Goal: Task Accomplishment & Management: Manage account settings

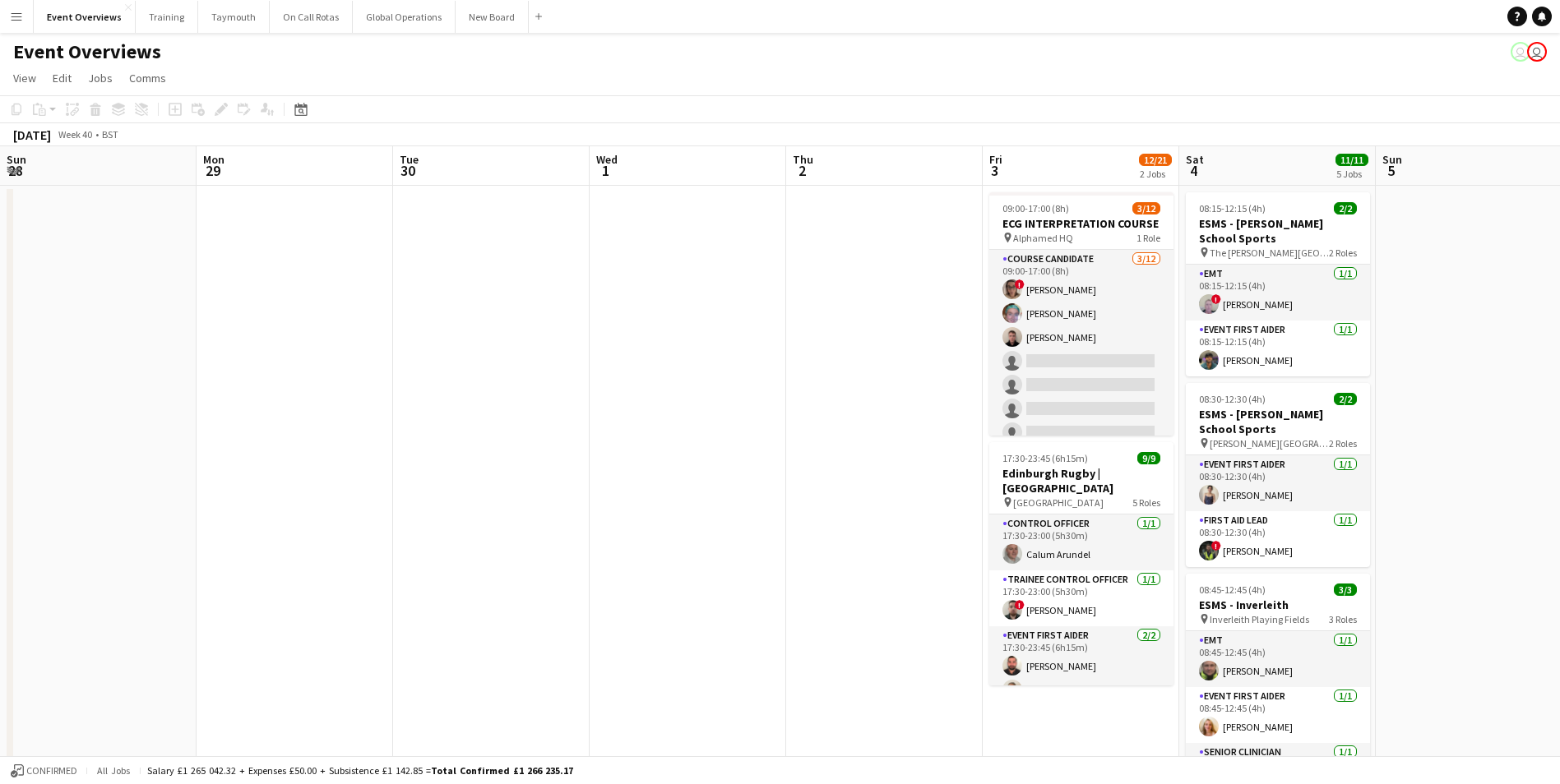
scroll to position [0, 566]
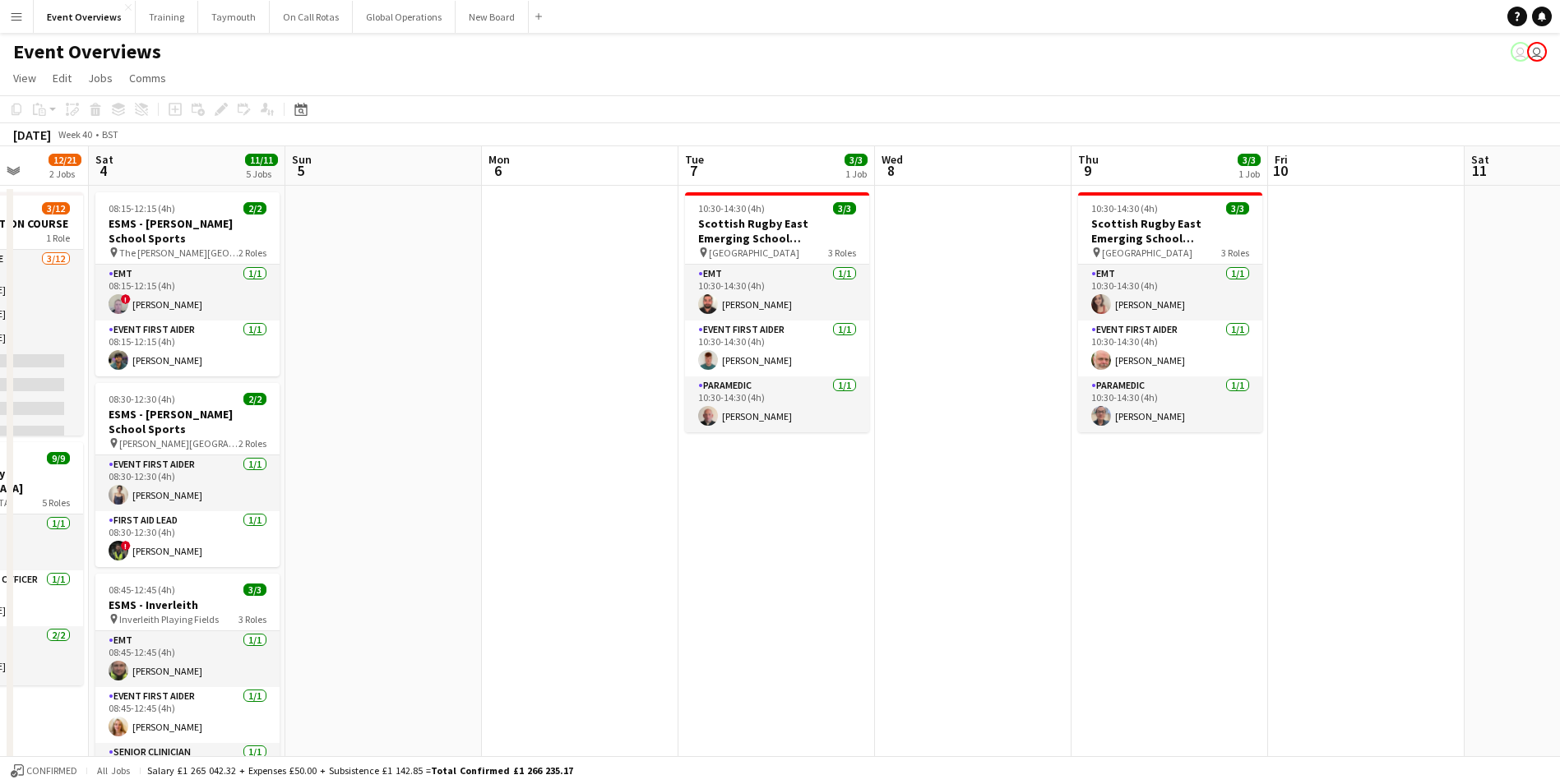
drag, startPoint x: 971, startPoint y: 406, endPoint x: 47, endPoint y: 463, distance: 925.8
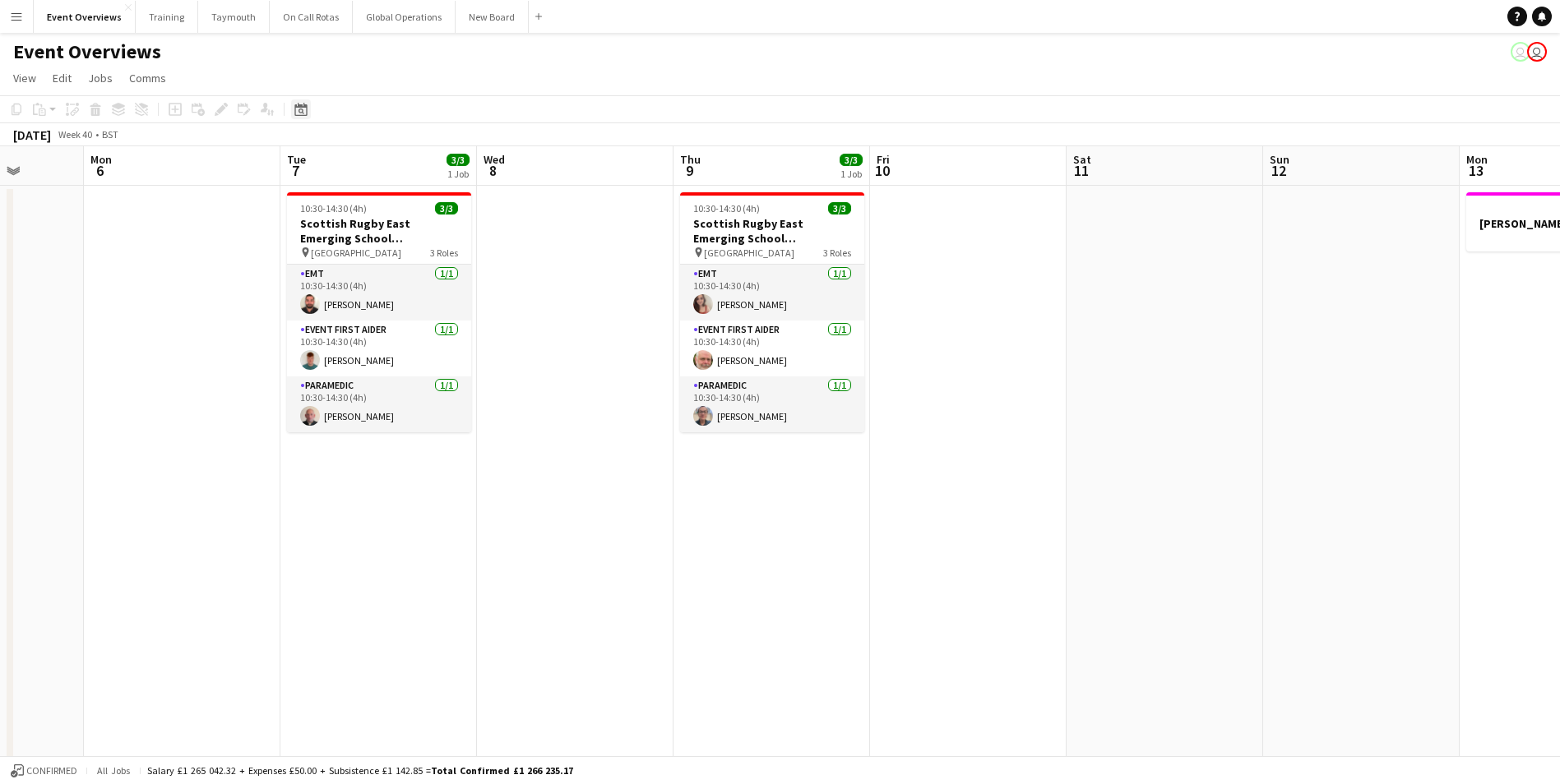
click at [301, 112] on icon "Date picker" at bounding box center [301, 109] width 13 height 13
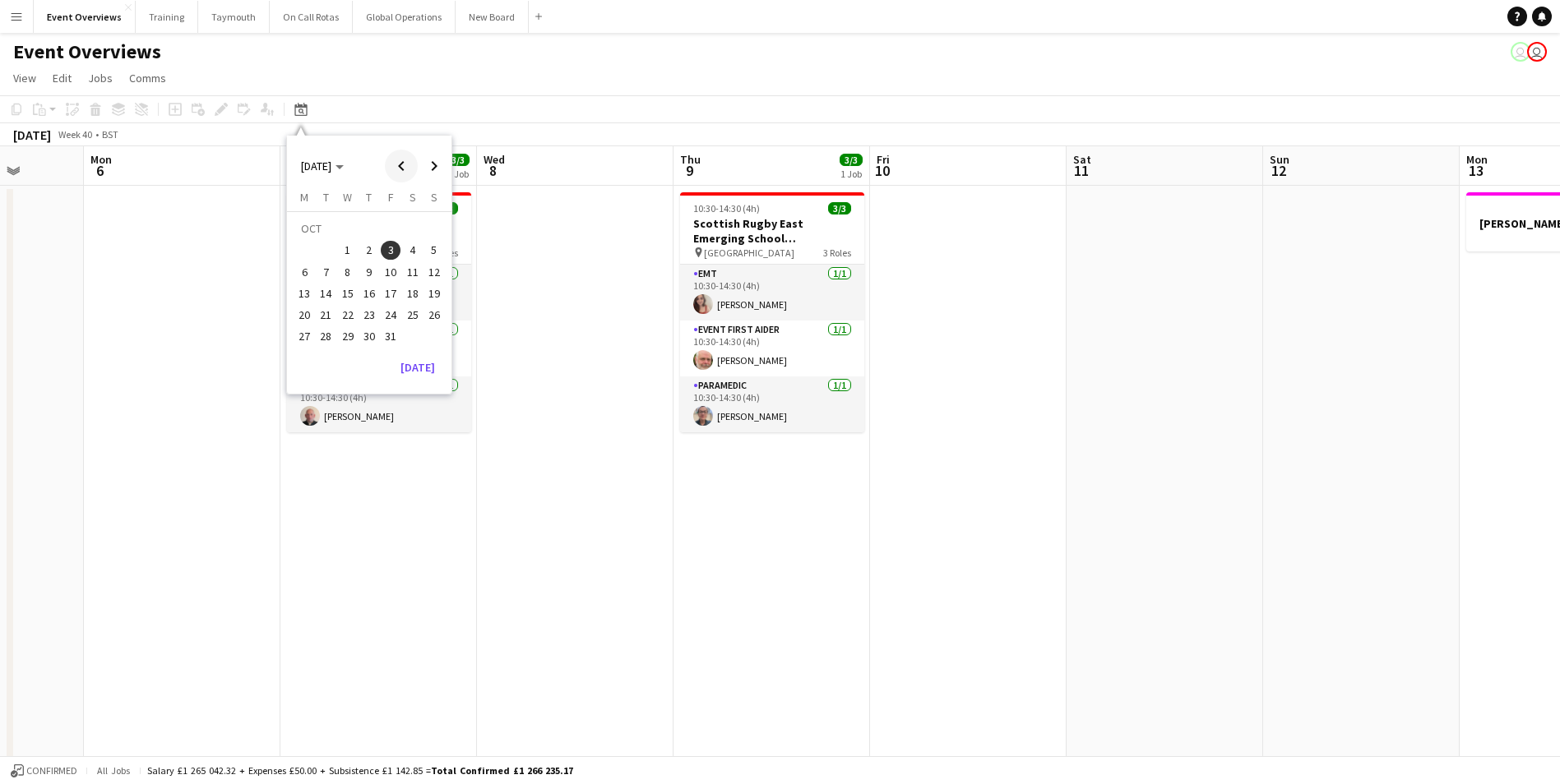
click at [398, 169] on span "Previous month" at bounding box center [401, 166] width 33 height 33
click at [345, 265] on span "10" at bounding box center [348, 272] width 20 height 20
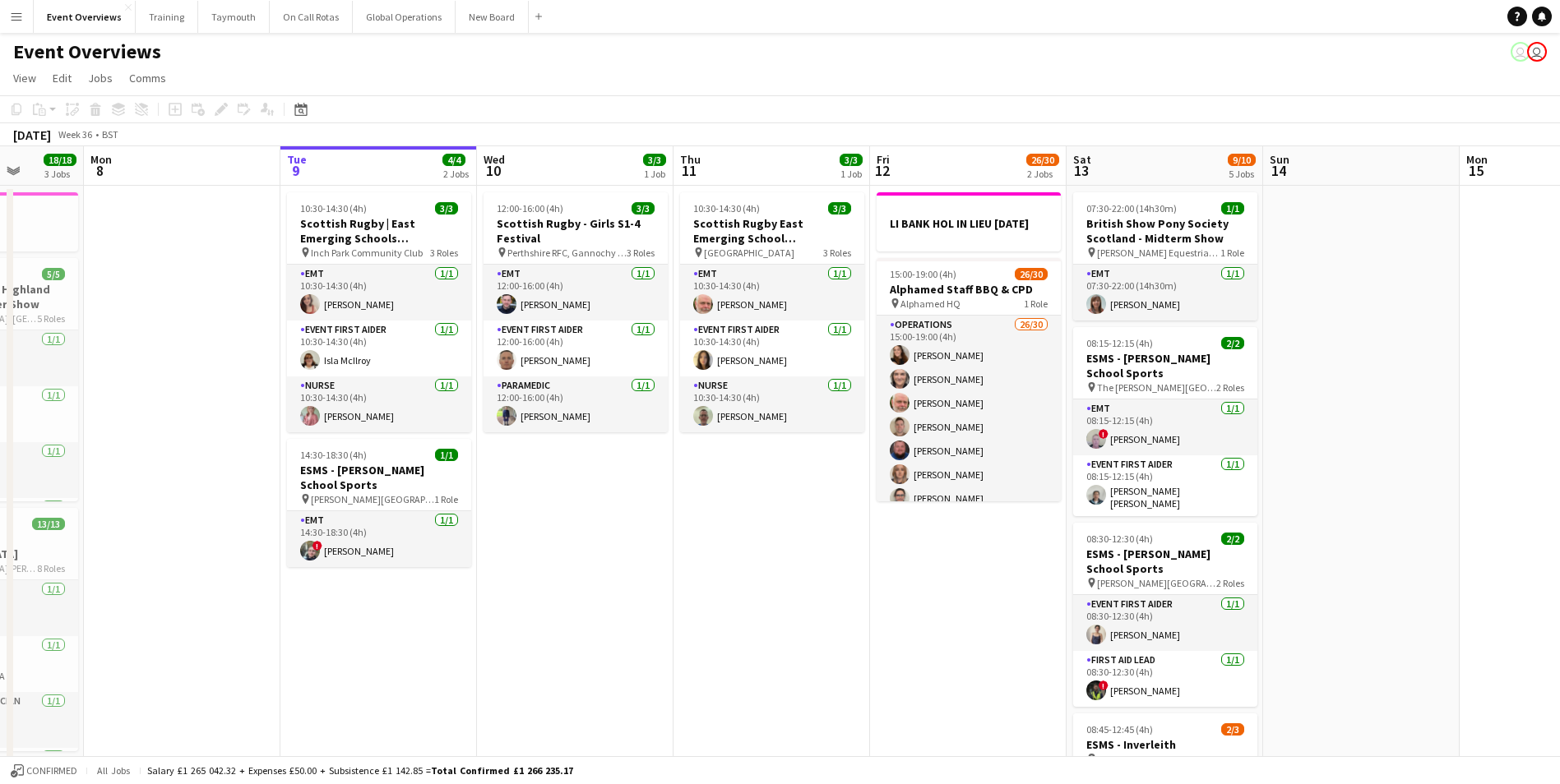
scroll to position [0, 566]
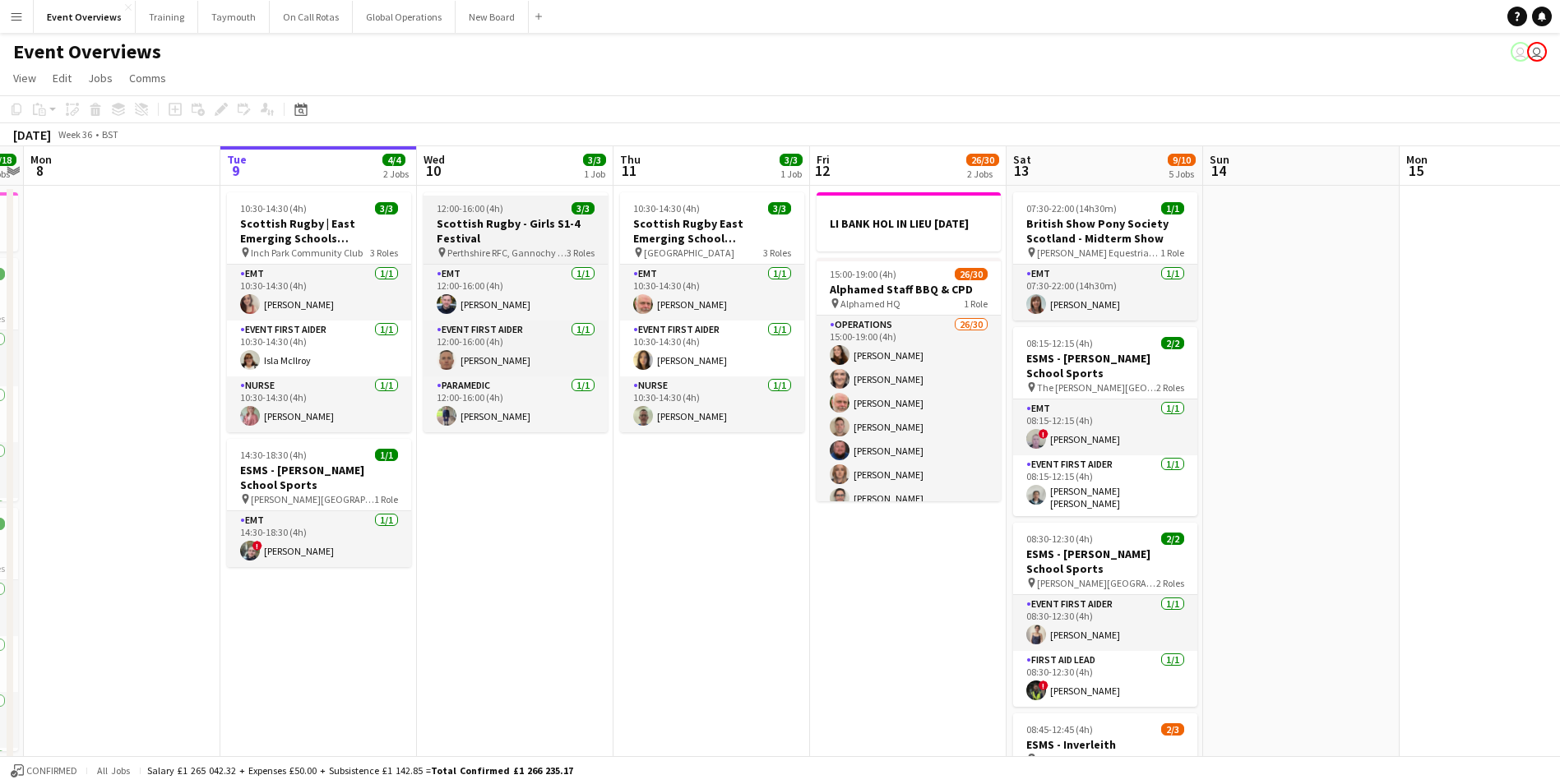
click at [499, 226] on h3 "Scottish Rugby - Girls S1-4 Festival" at bounding box center [515, 231] width 184 height 30
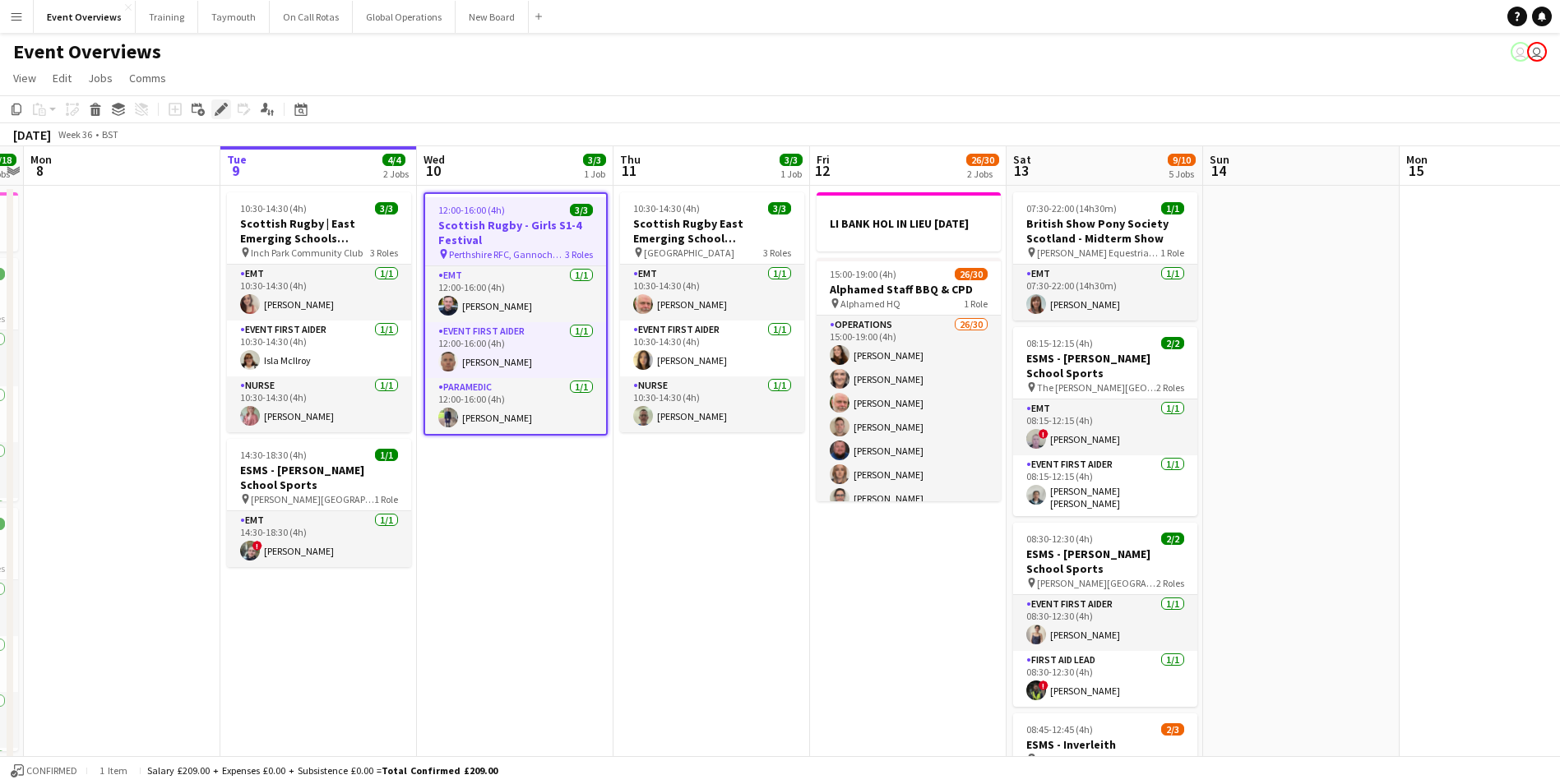
click at [223, 105] on icon "Edit" at bounding box center [221, 109] width 13 height 13
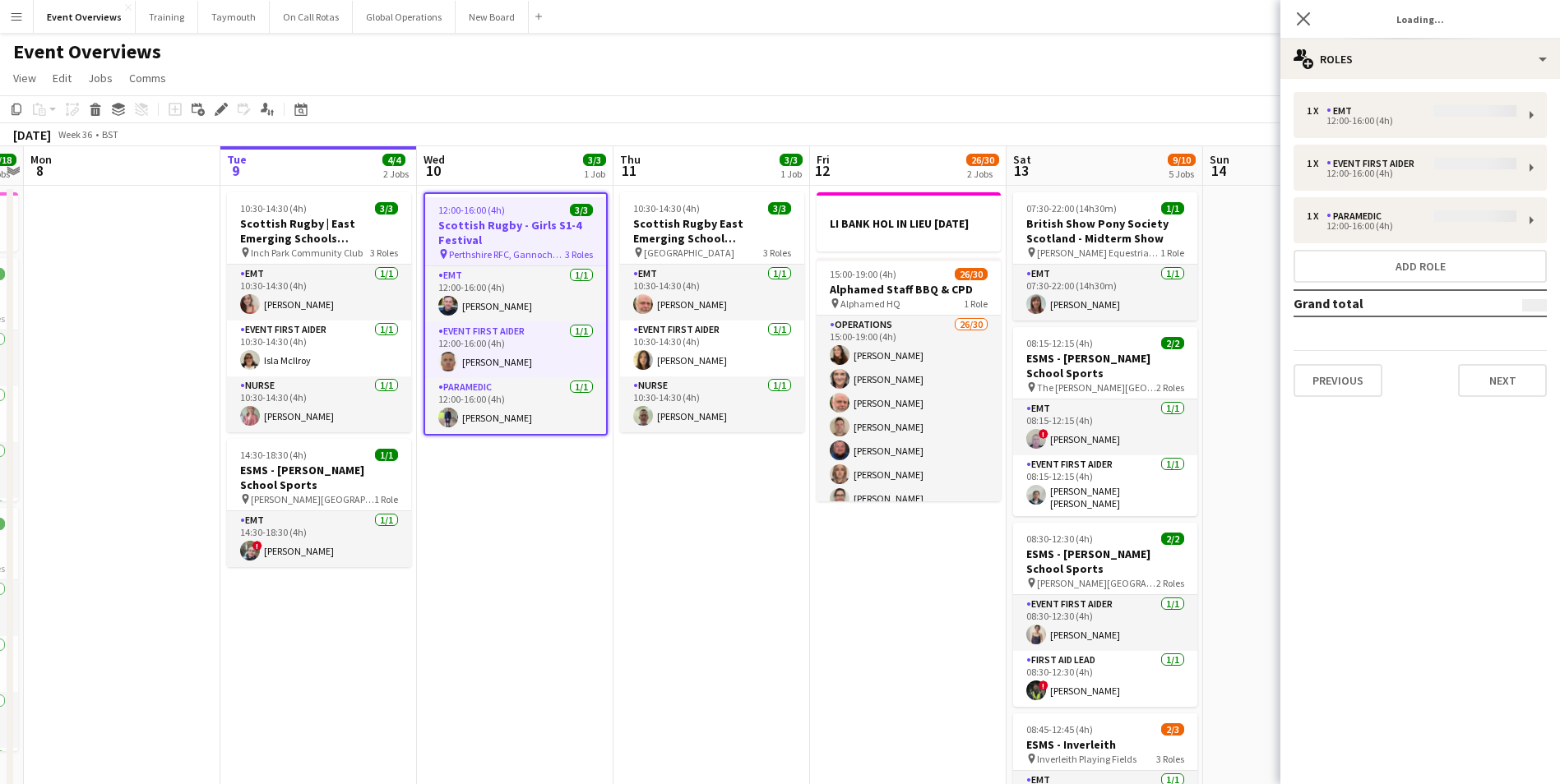
type input "**********"
click at [1512, 377] on button "Next" at bounding box center [1502, 381] width 89 height 33
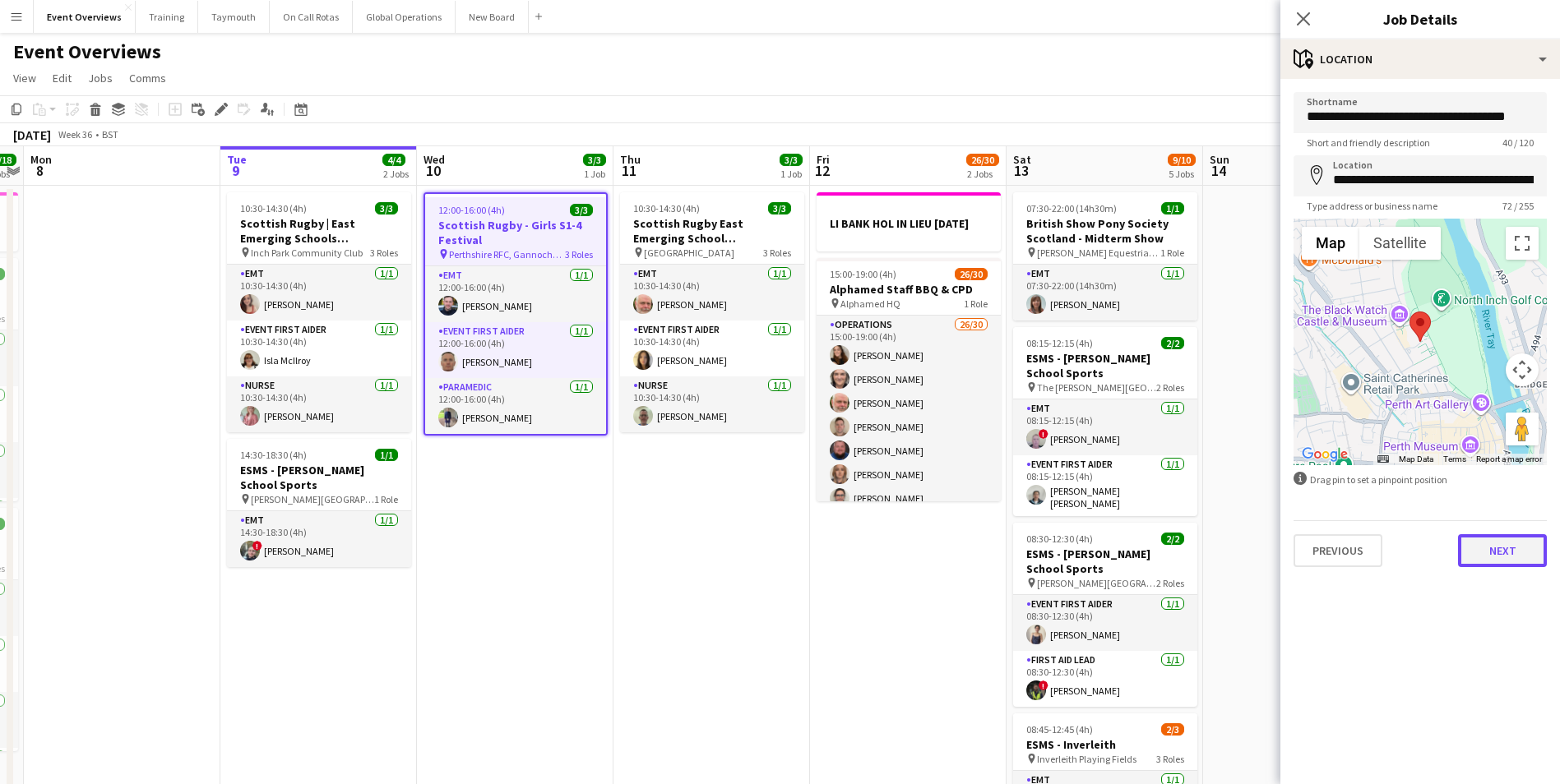
click at [1524, 564] on button "Next" at bounding box center [1502, 551] width 89 height 33
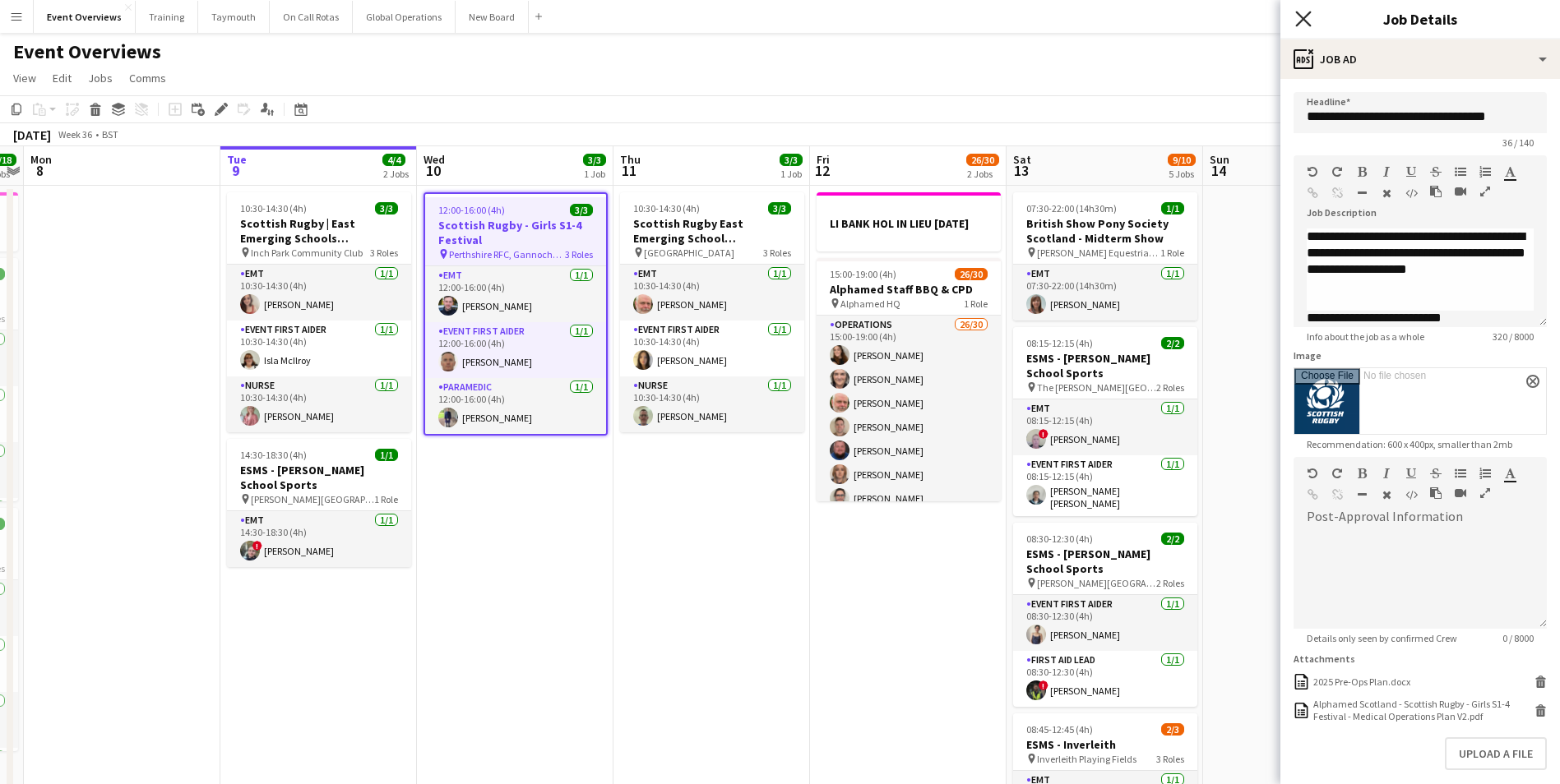
click at [1300, 19] on icon "Close pop-in" at bounding box center [1303, 18] width 16 height 16
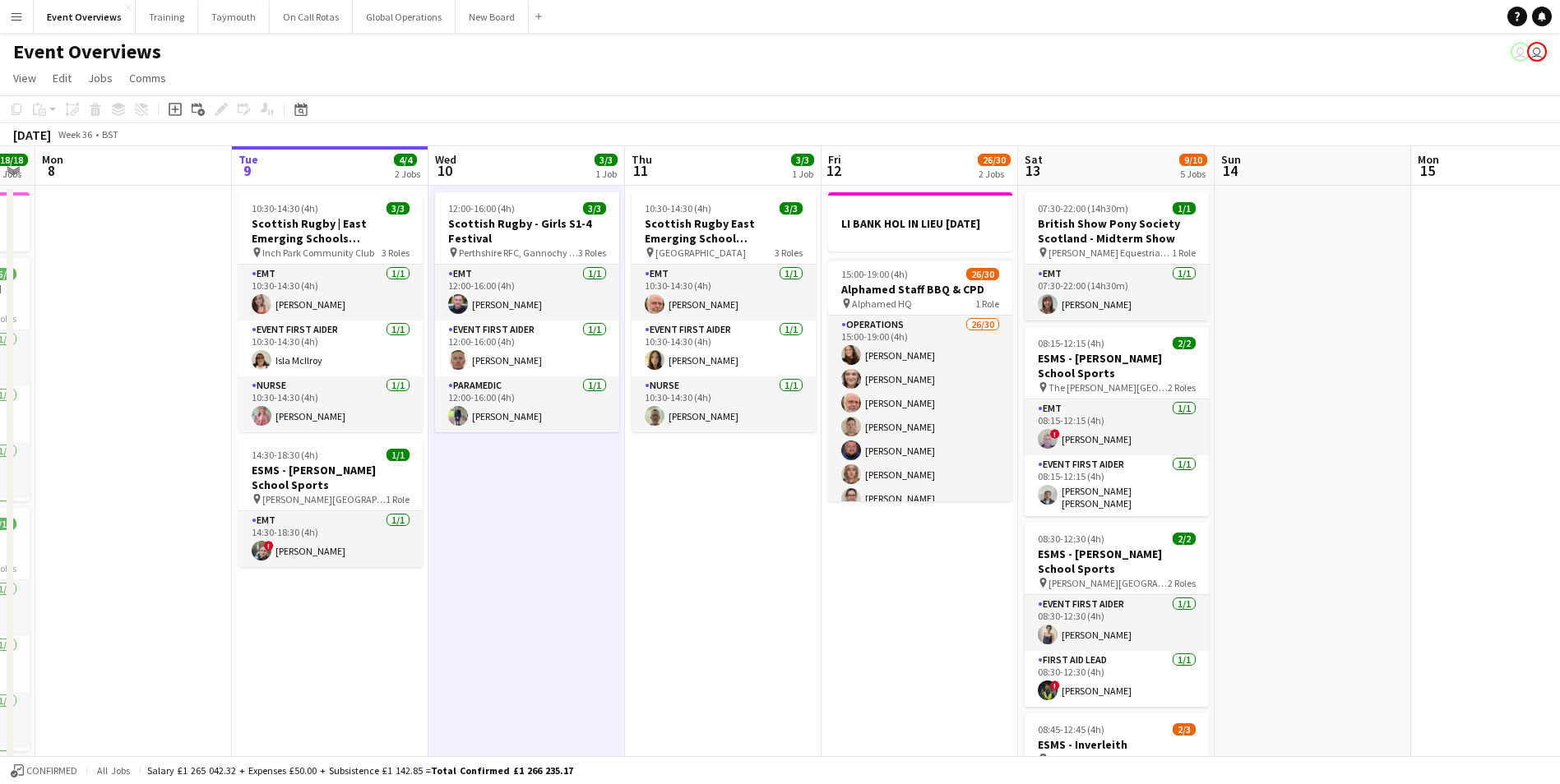
scroll to position [0, 543]
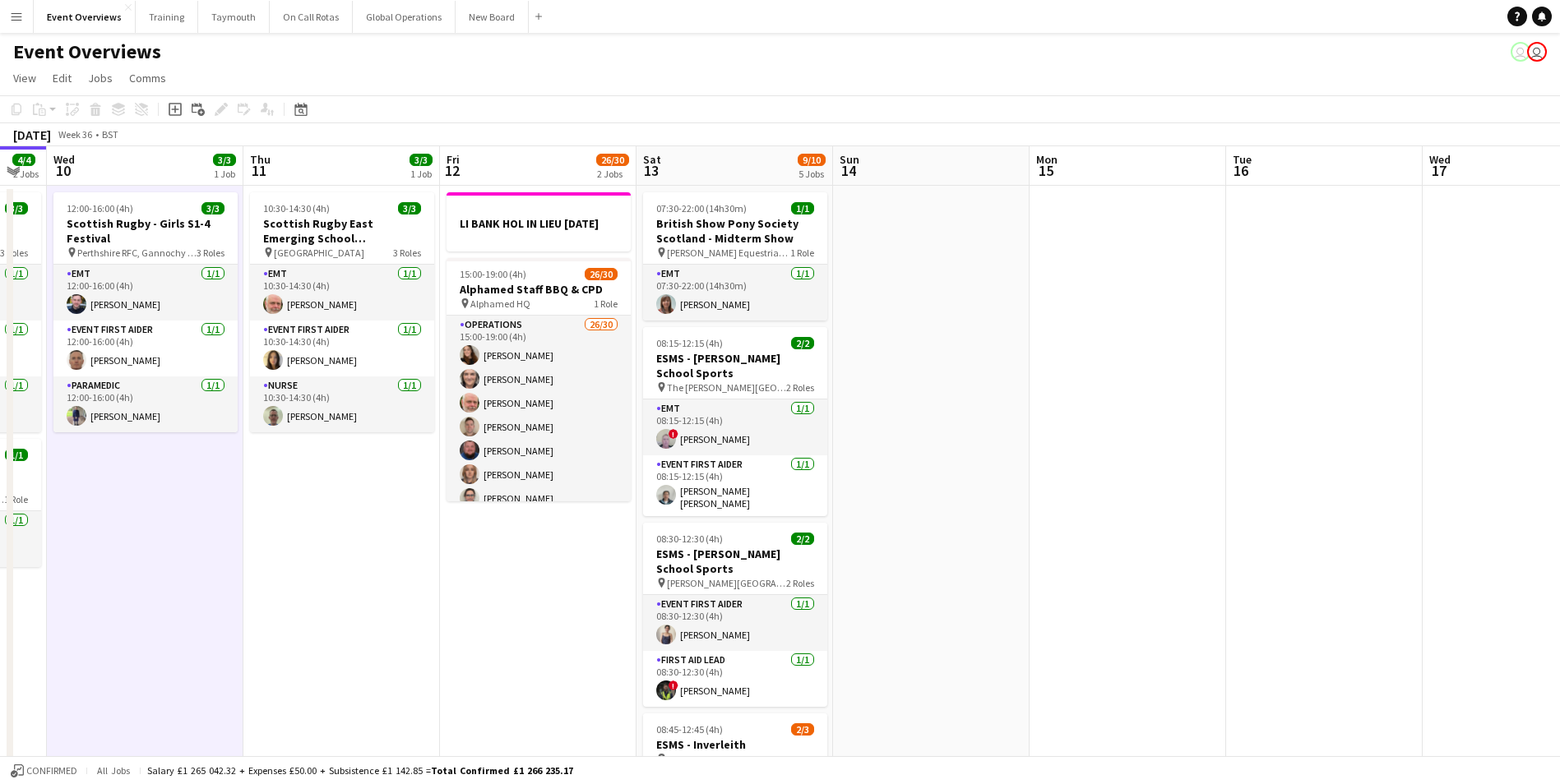
drag, startPoint x: 614, startPoint y: 630, endPoint x: 244, endPoint y: 648, distance: 370.4
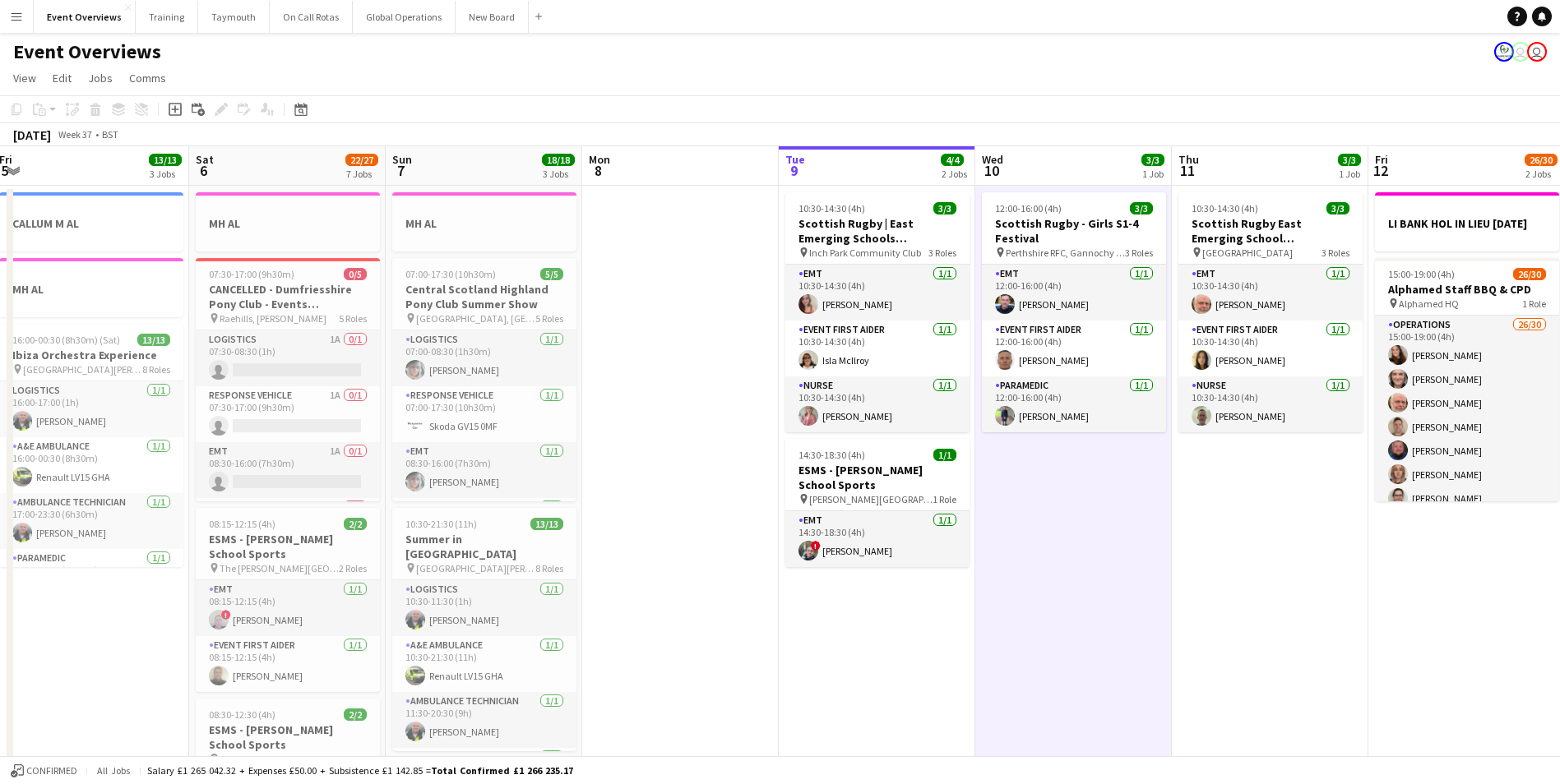
drag, startPoint x: 418, startPoint y: 631, endPoint x: 1279, endPoint y: 581, distance: 862.5
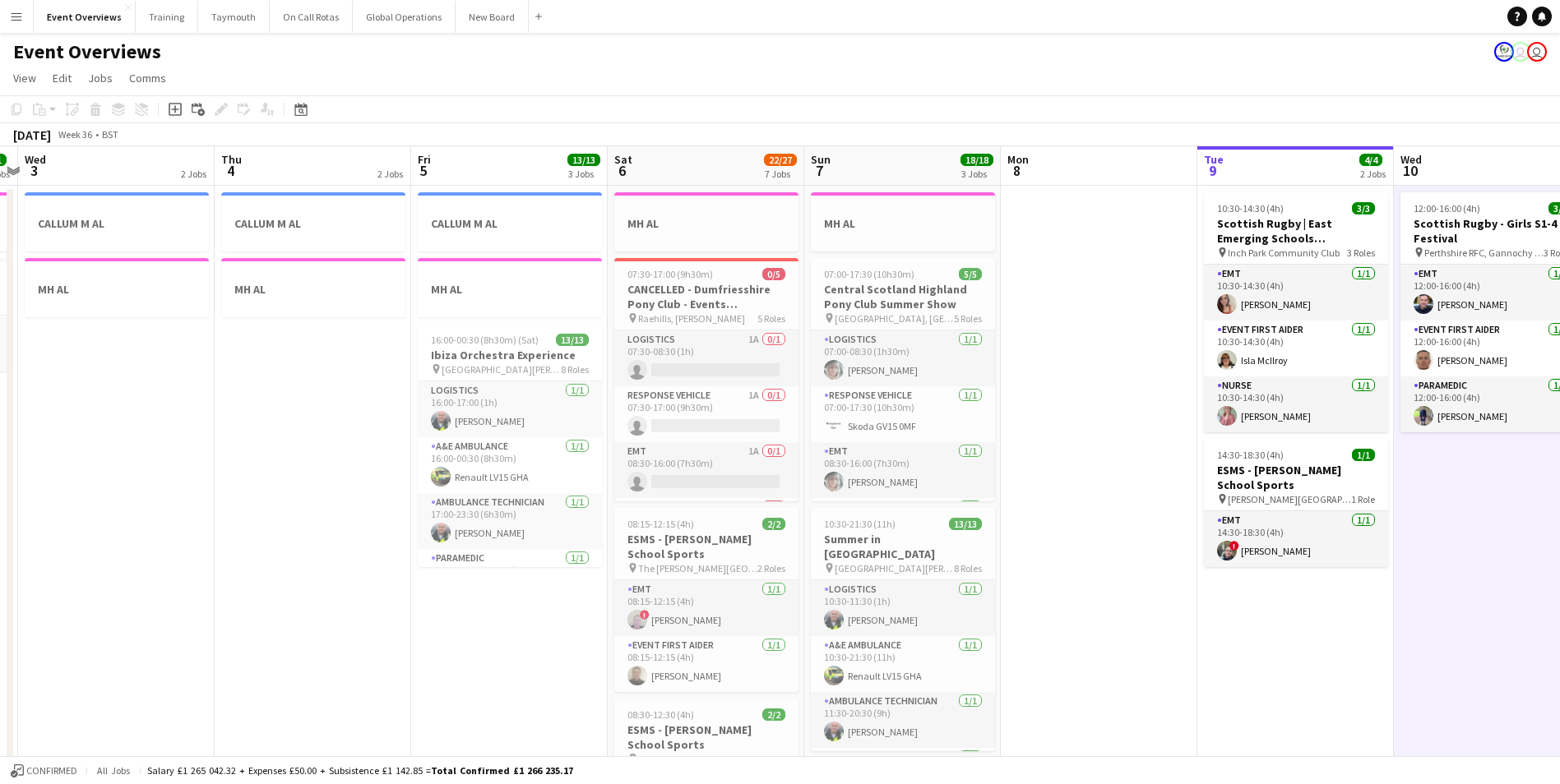
drag, startPoint x: 728, startPoint y: 667, endPoint x: 1158, endPoint y: 623, distance: 432.2
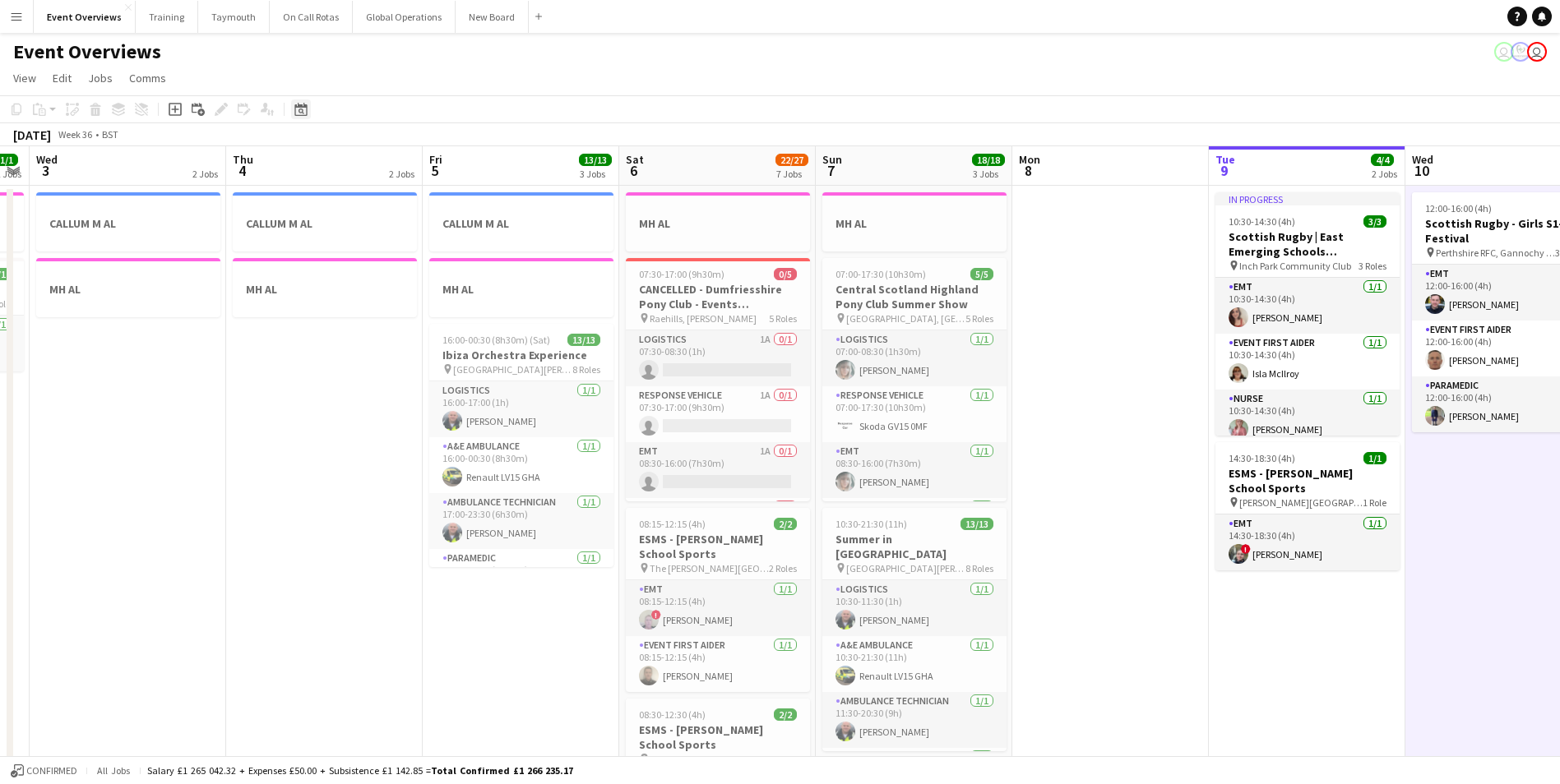
click at [301, 111] on icon "Date picker" at bounding box center [301, 109] width 13 height 13
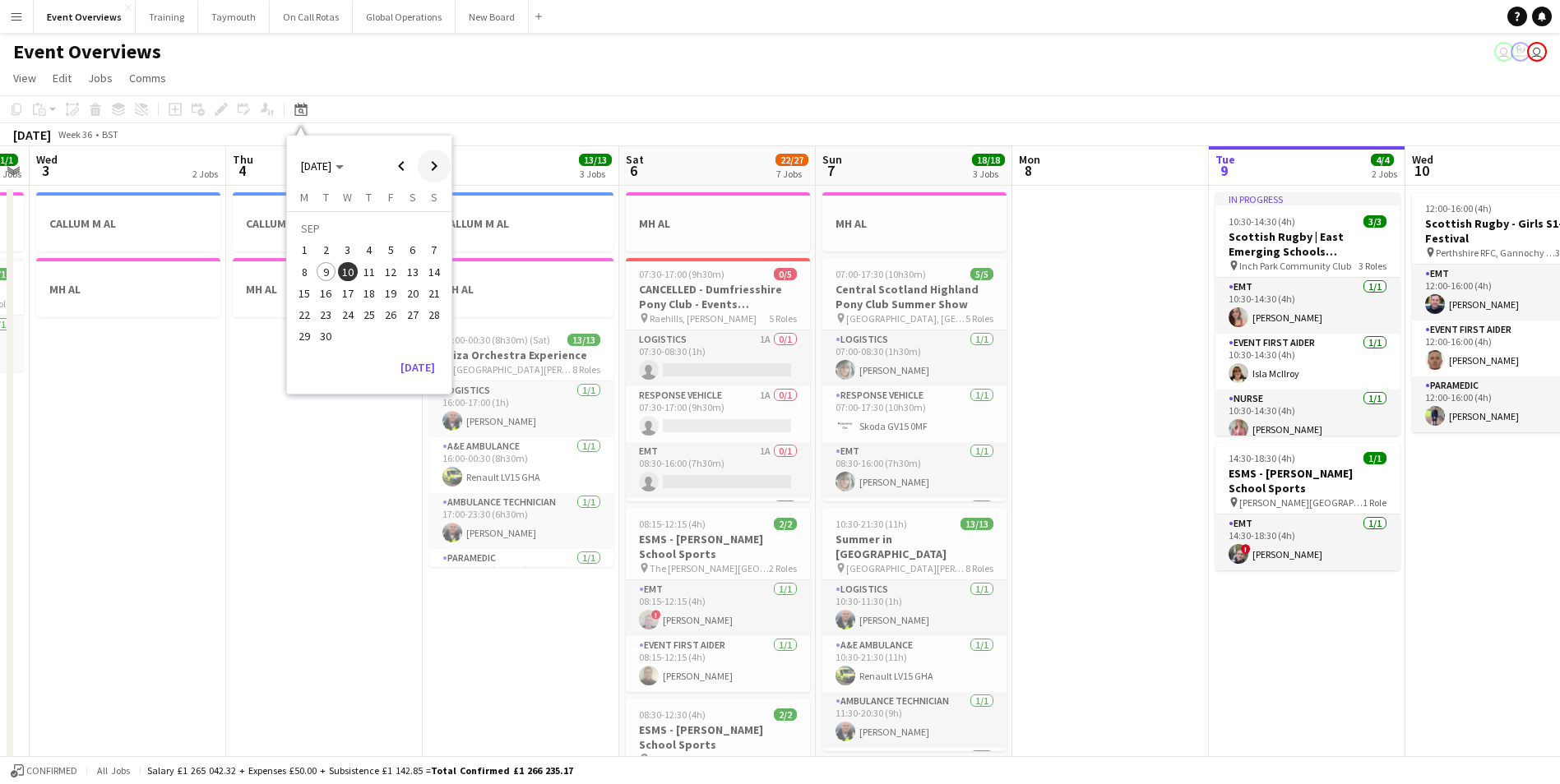
click at [435, 166] on span "Next month" at bounding box center [435, 166] width 33 height 33
click at [390, 245] on span "3" at bounding box center [390, 251] width 20 height 20
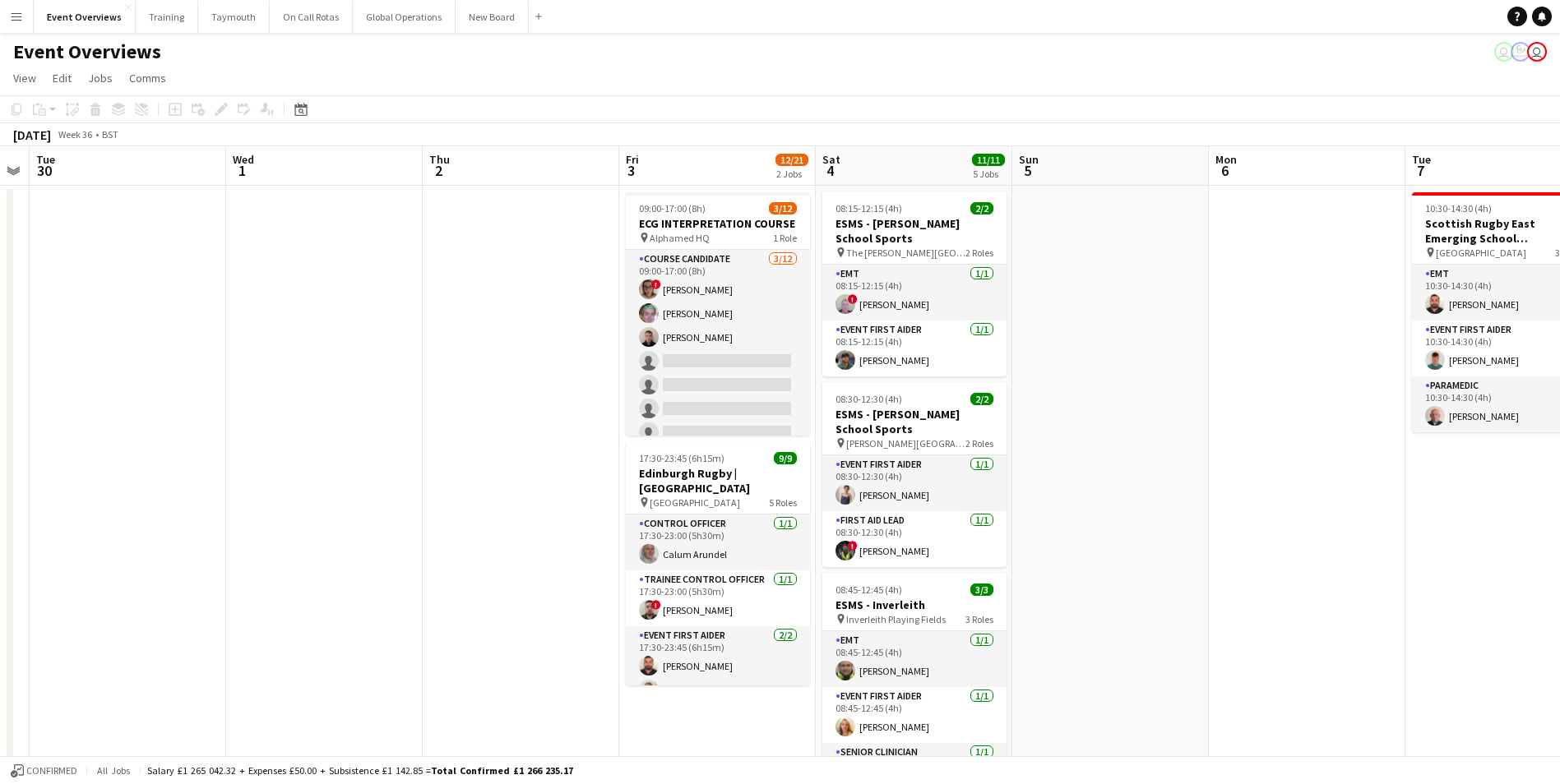
scroll to position [0, 566]
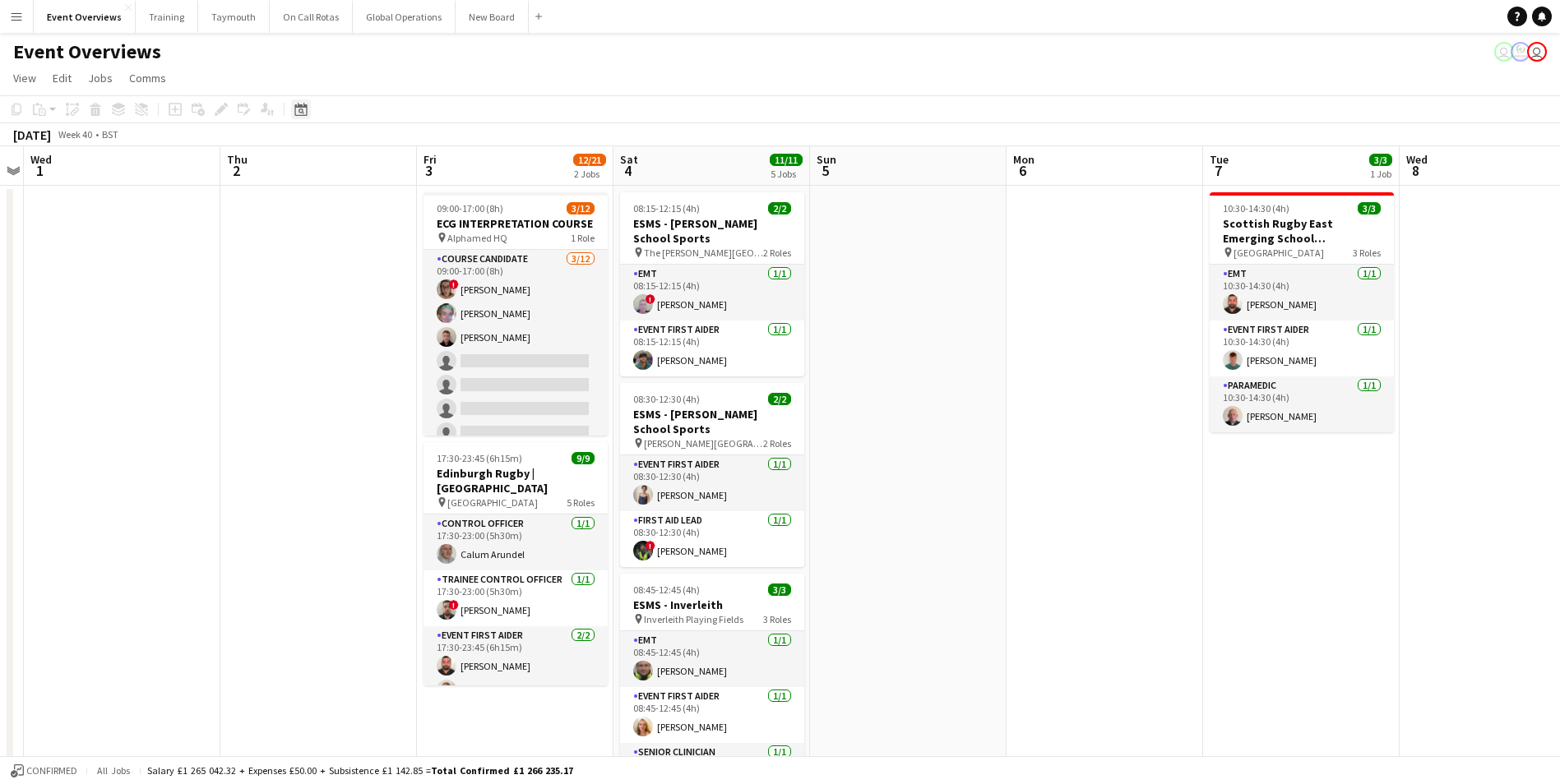
click at [301, 105] on icon at bounding box center [301, 109] width 12 height 13
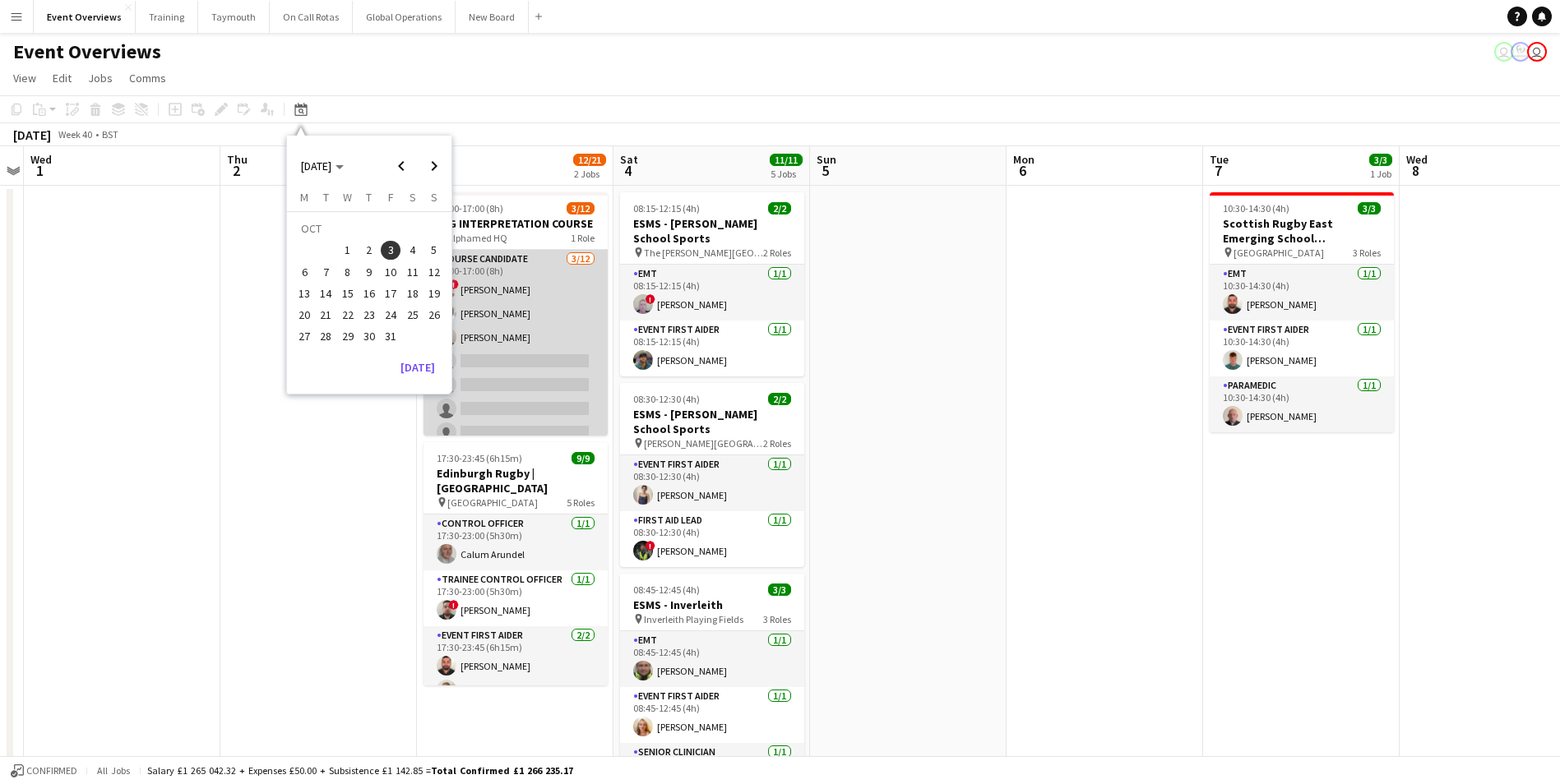
click at [491, 339] on app-card-role "Course Candidate [DATE] 09:00-17:00 (8h) ! [PERSON_NAME] [PERSON_NAME] [PERSON_…" at bounding box center [515, 409] width 184 height 318
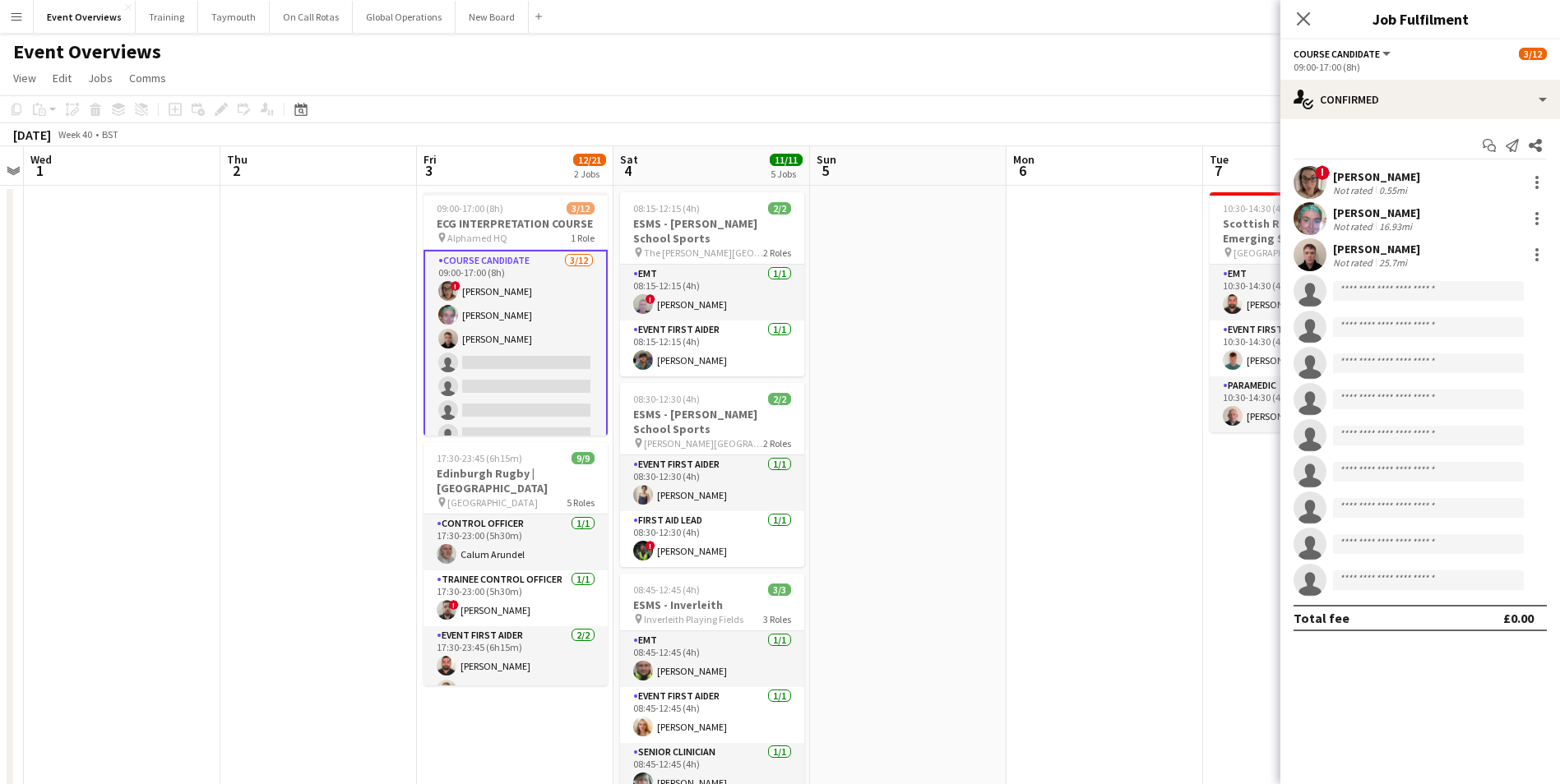
click at [1306, 255] on app-user-avatar at bounding box center [1310, 255] width 33 height 33
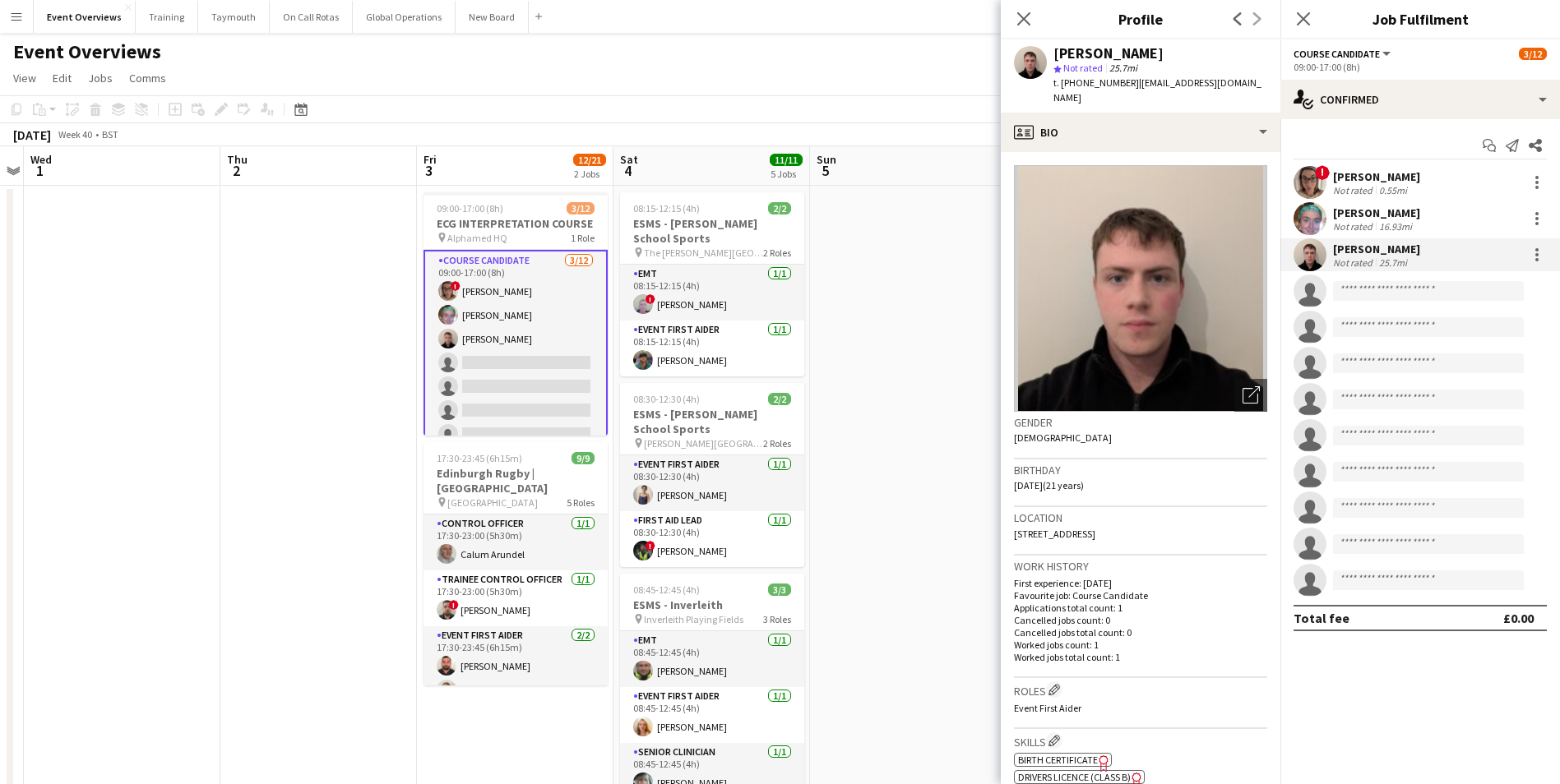
click at [1312, 216] on app-user-avatar at bounding box center [1310, 219] width 33 height 33
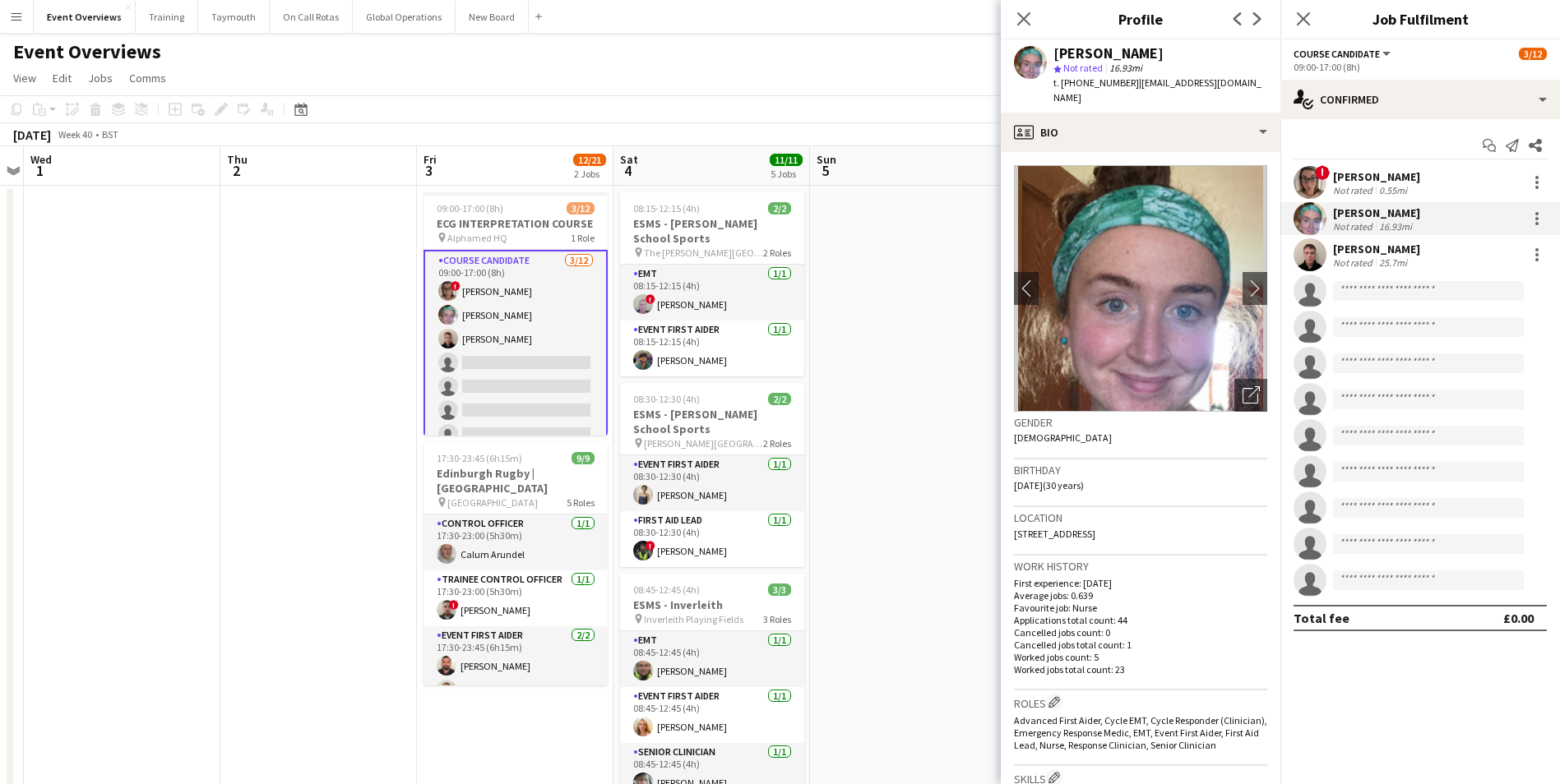
click at [1311, 173] on app-user-avatar at bounding box center [1310, 183] width 33 height 33
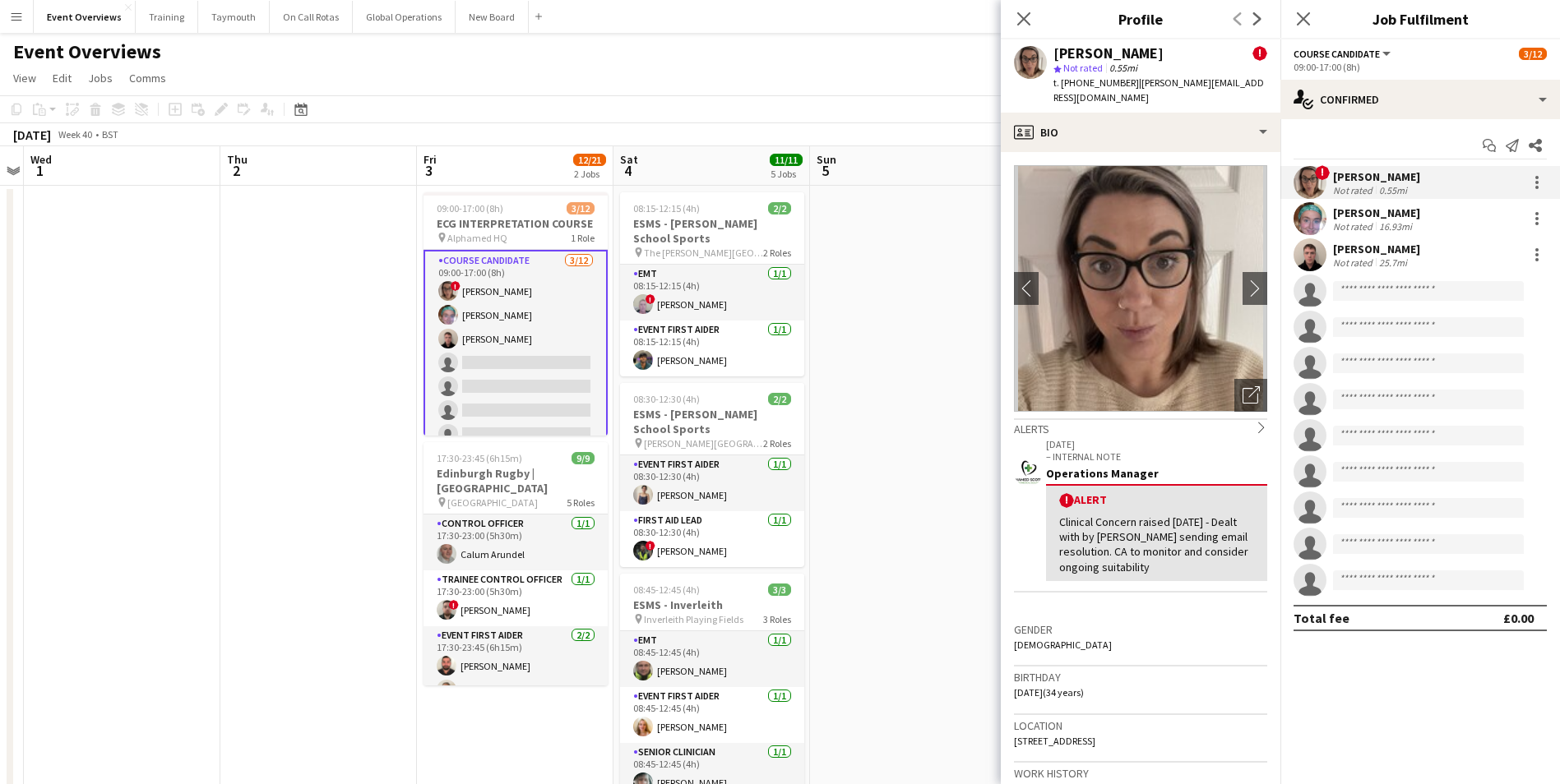
click at [1024, 17] on icon "Close pop-in" at bounding box center [1024, 19] width 13 height 13
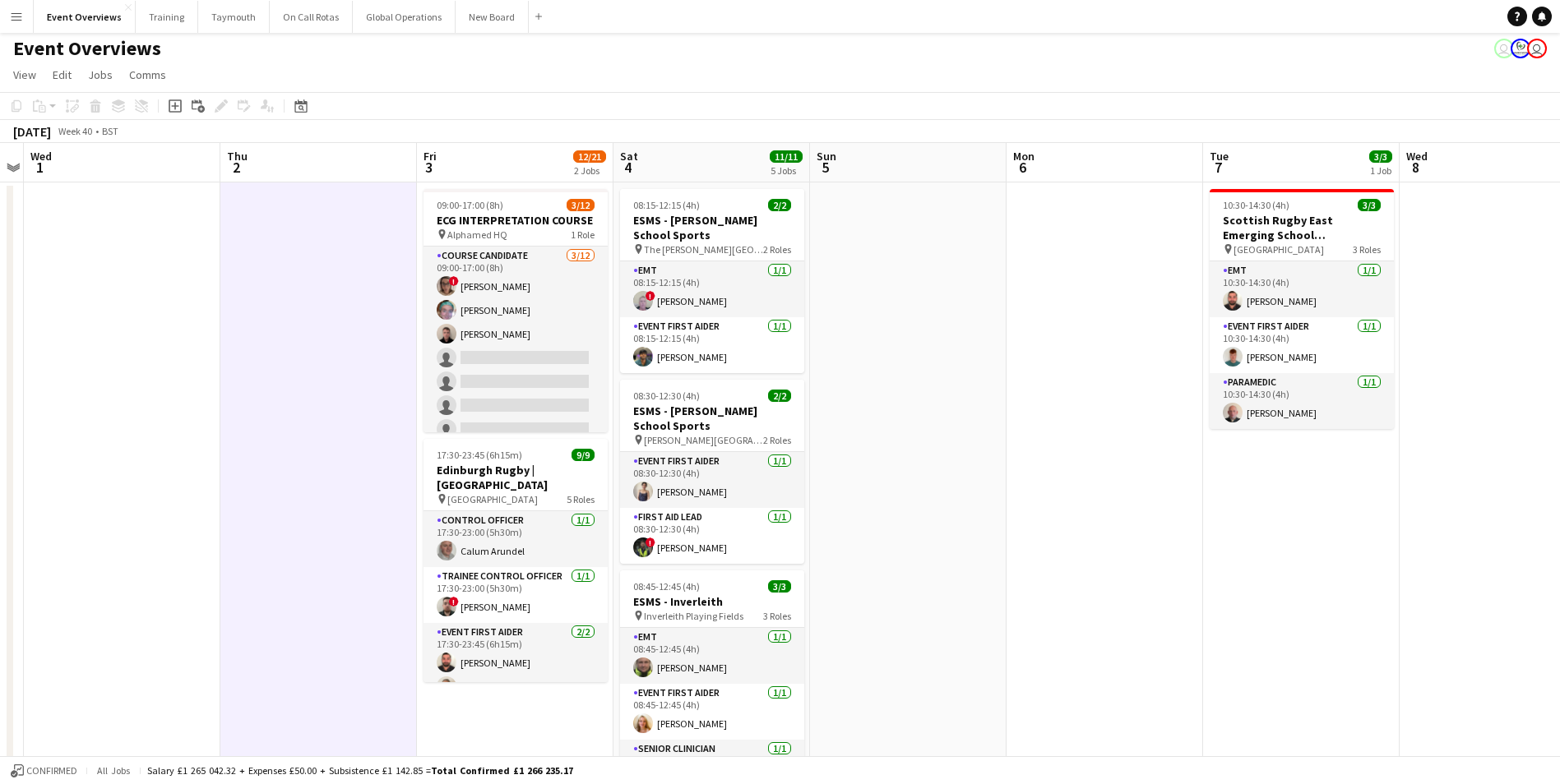
scroll to position [0, 0]
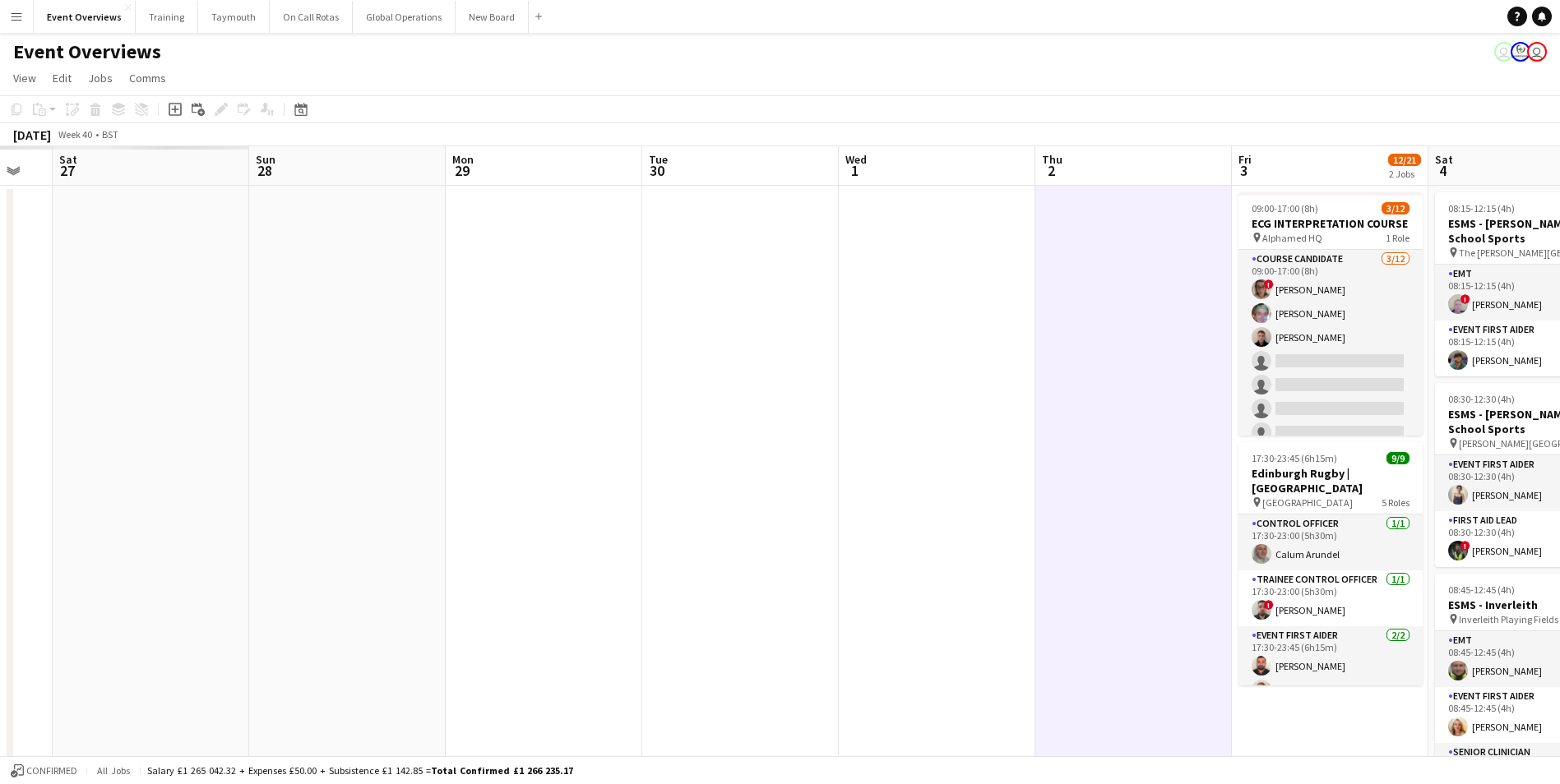
drag, startPoint x: 301, startPoint y: 474, endPoint x: 1118, endPoint y: 458, distance: 817.2
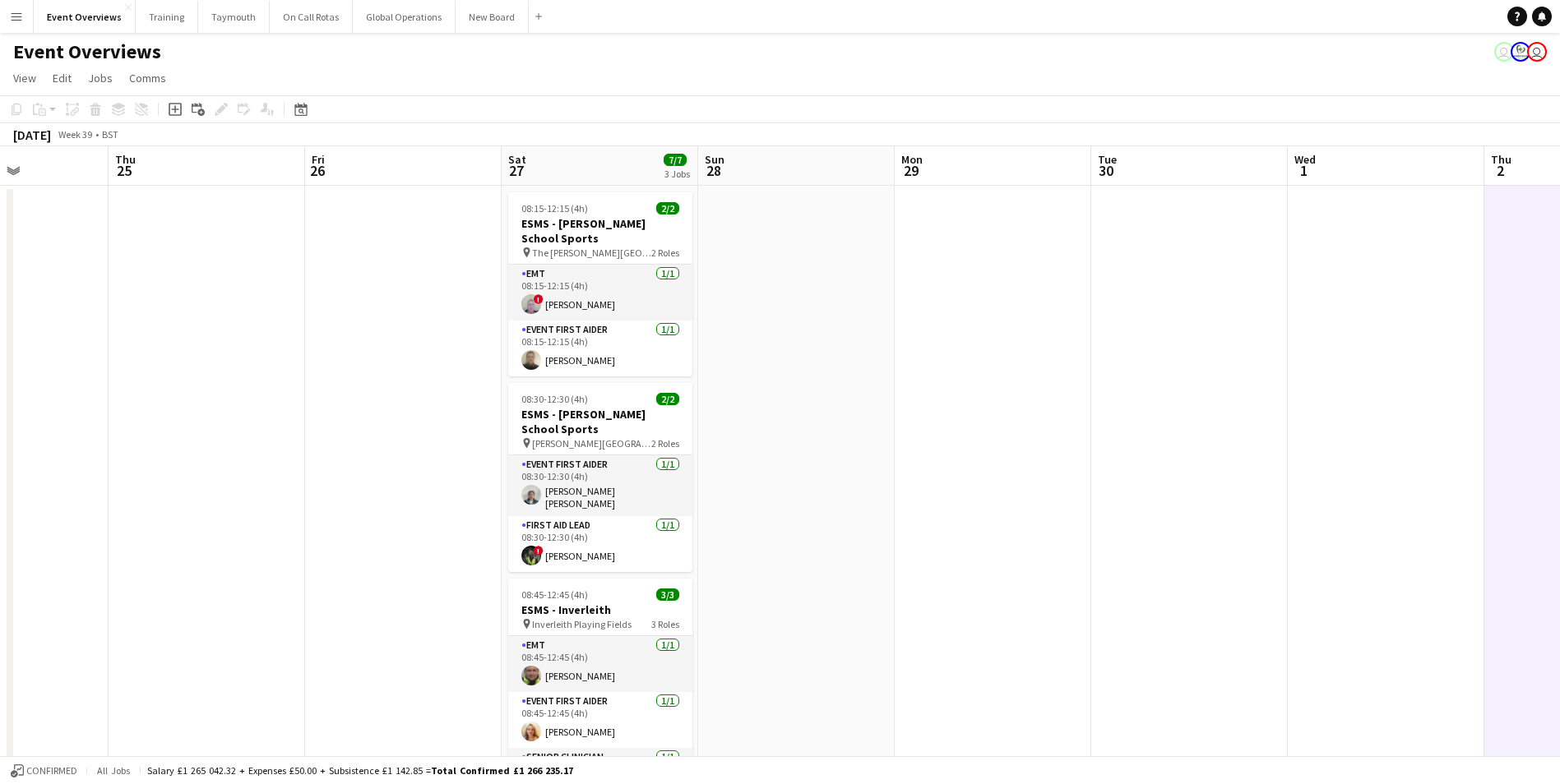
scroll to position [0, 479]
drag, startPoint x: 964, startPoint y: 459, endPoint x: 1055, endPoint y: 457, distance: 91.0
click at [304, 113] on icon at bounding box center [301, 111] width 6 height 6
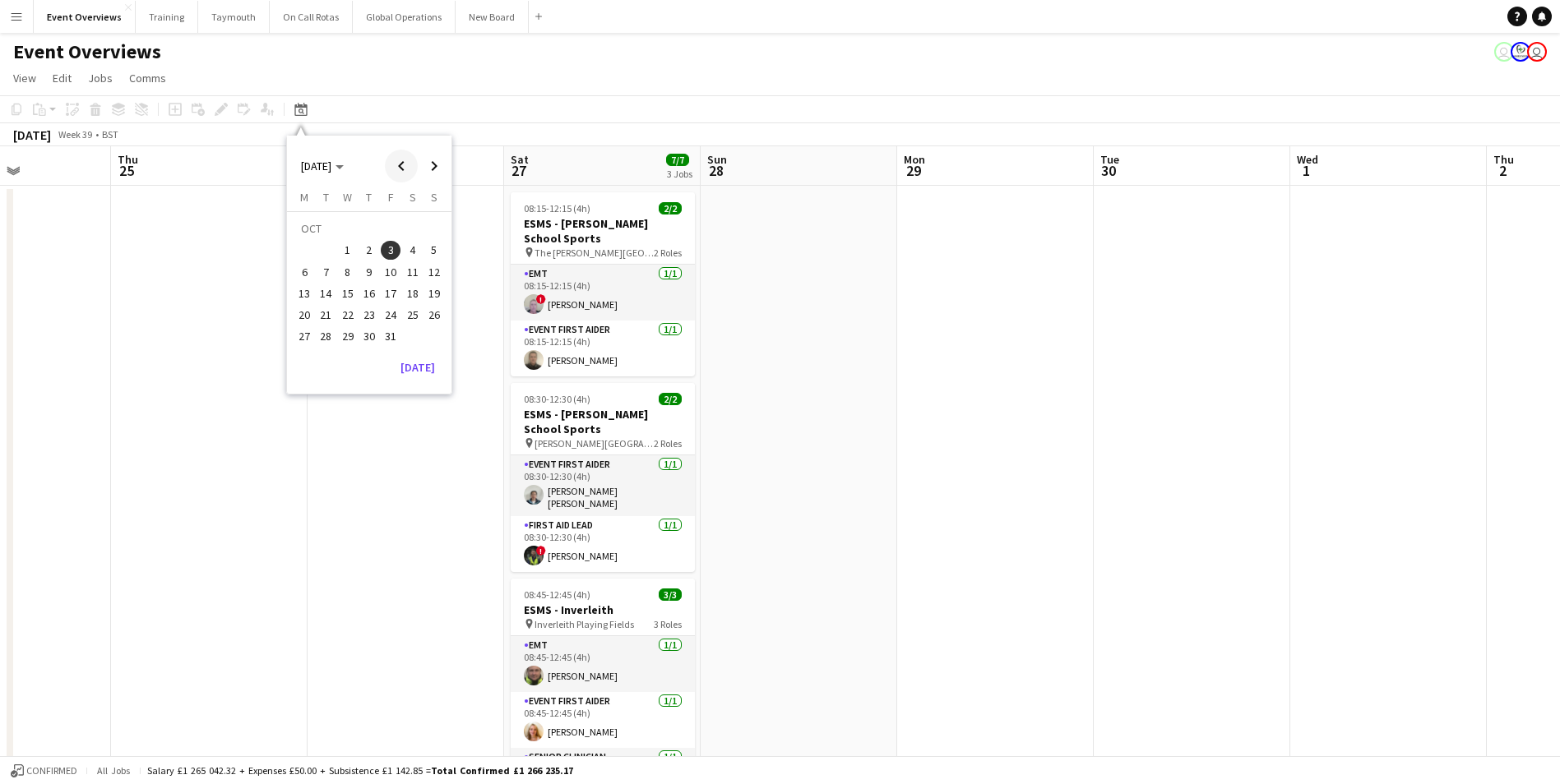
click at [401, 169] on span "Previous month" at bounding box center [401, 166] width 33 height 33
click at [325, 272] on span "9" at bounding box center [326, 272] width 20 height 20
